Goal: Obtain resource: Obtain resource

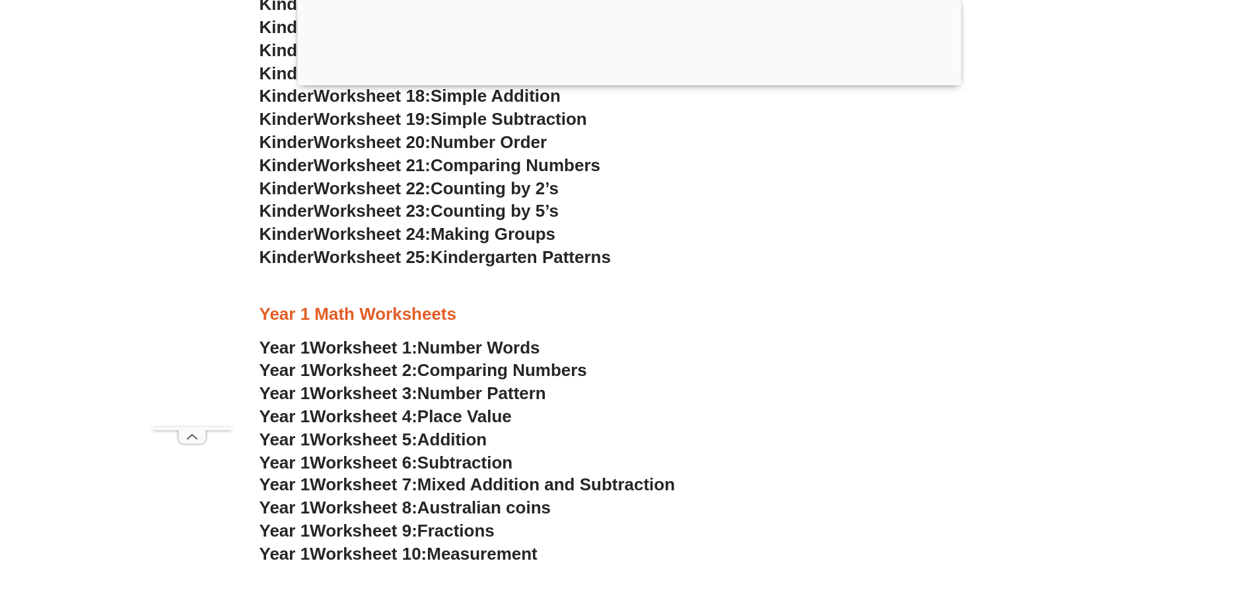
scroll to position [1185, 0]
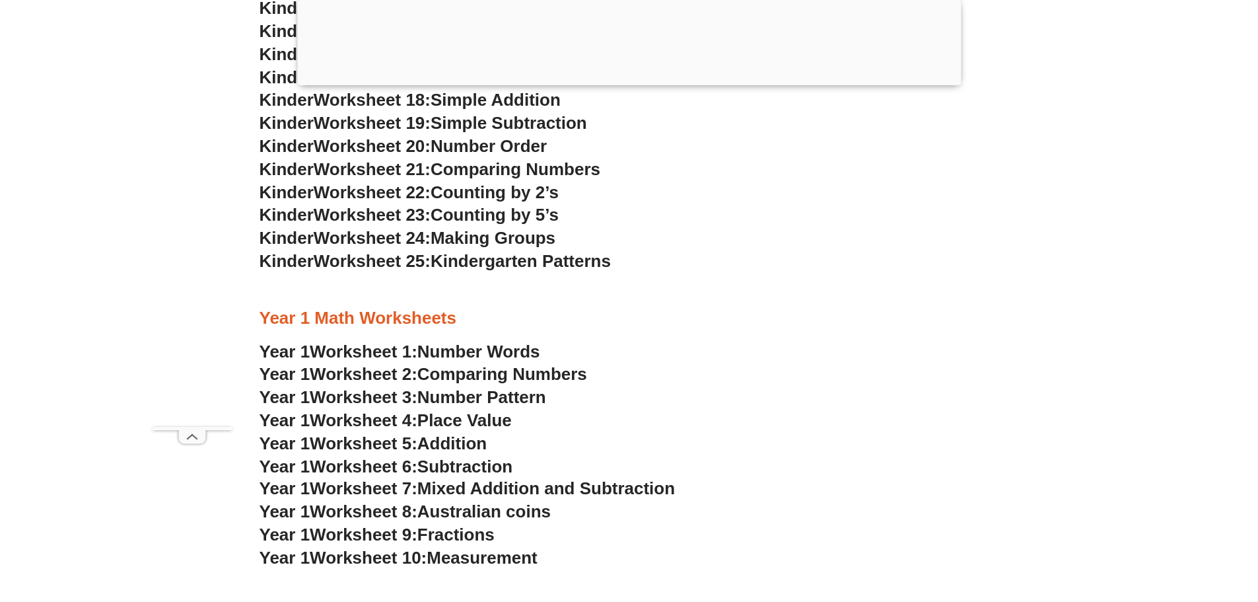
click at [437, 394] on span "Number Pattern" at bounding box center [481, 397] width 129 height 20
click at [436, 417] on span "Place Value" at bounding box center [464, 420] width 94 height 20
click at [437, 440] on span "Addition" at bounding box center [451, 443] width 69 height 20
click at [441, 461] on span "Subtraction" at bounding box center [464, 466] width 95 height 20
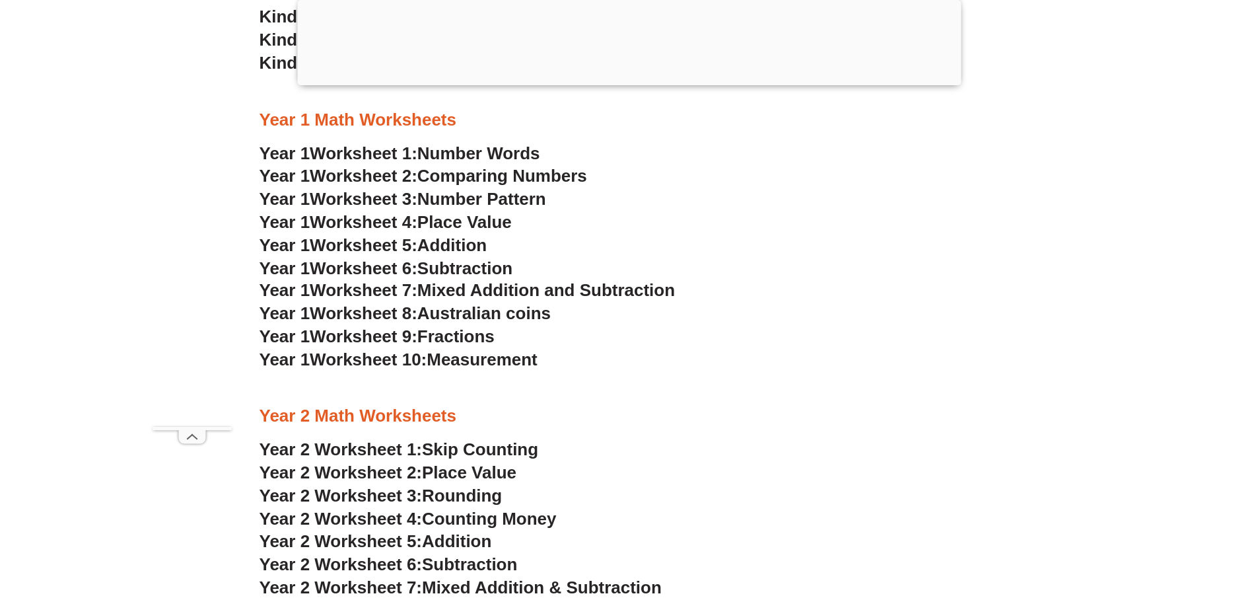
scroll to position [1053, 0]
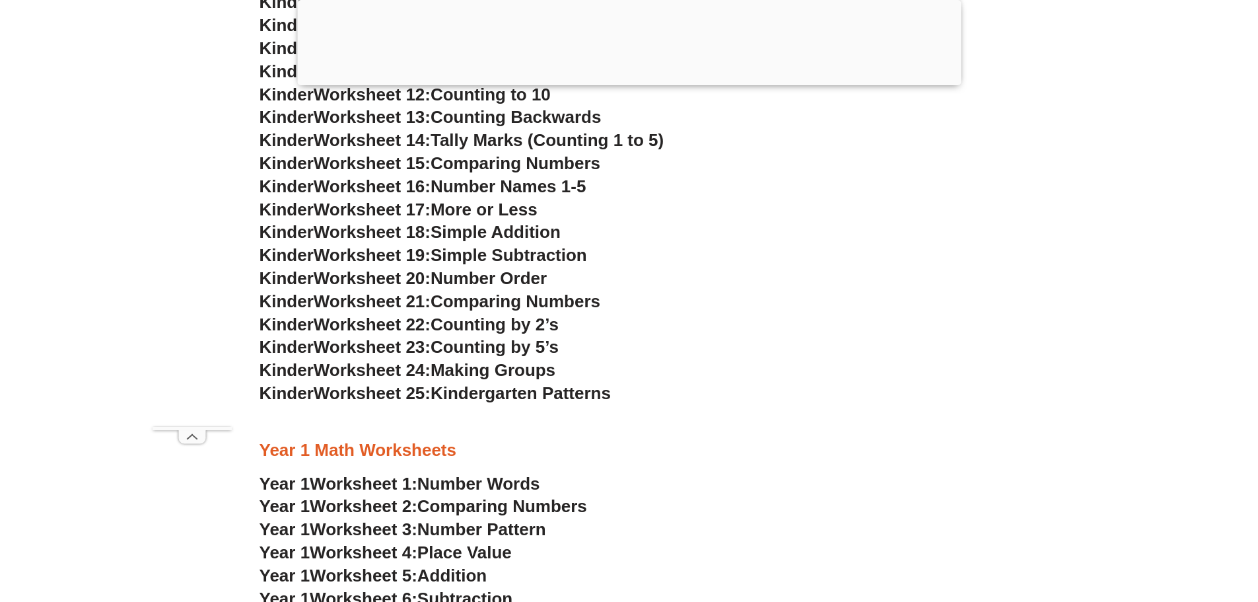
click at [372, 324] on span "Worksheet 22:" at bounding box center [372, 324] width 117 height 20
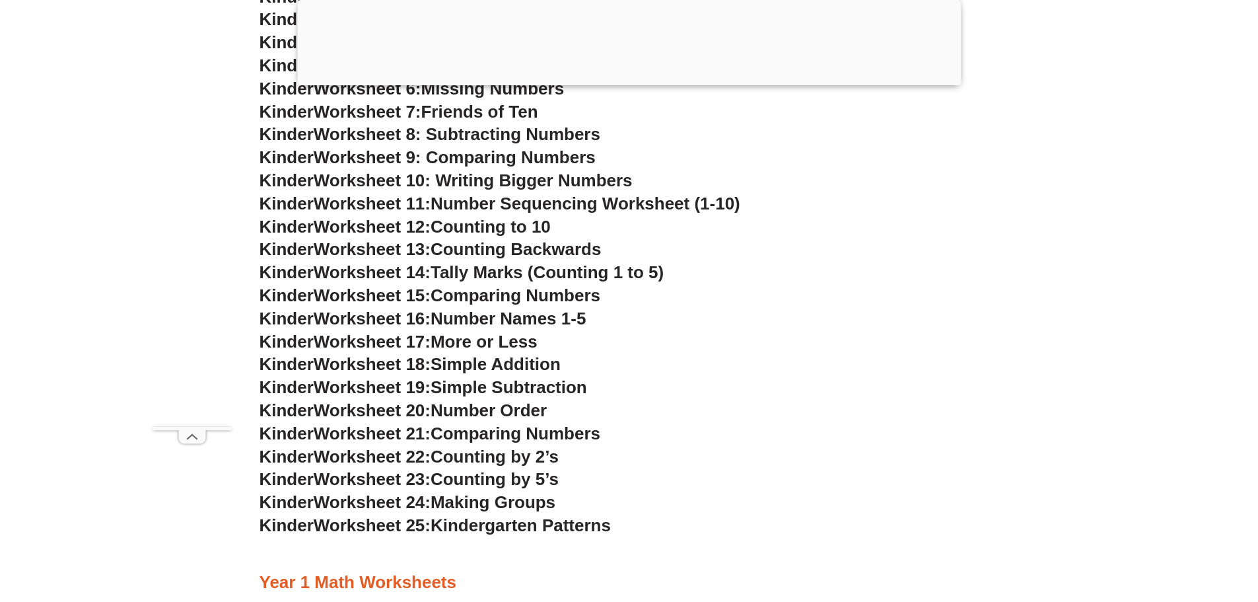
scroll to position [789, 0]
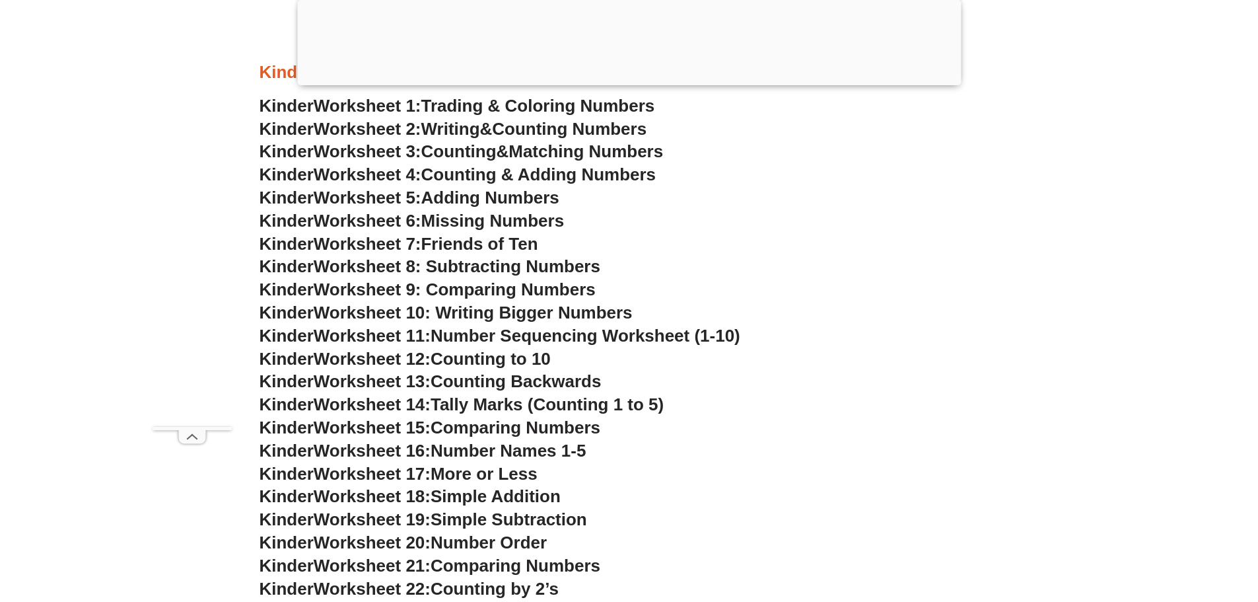
click at [371, 241] on span "Worksheet 7:" at bounding box center [368, 244] width 108 height 20
click at [403, 201] on span "Worksheet 5:" at bounding box center [368, 198] width 108 height 20
click at [402, 171] on span "Worksheet 4:" at bounding box center [368, 174] width 108 height 20
